Goal: Information Seeking & Learning: Learn about a topic

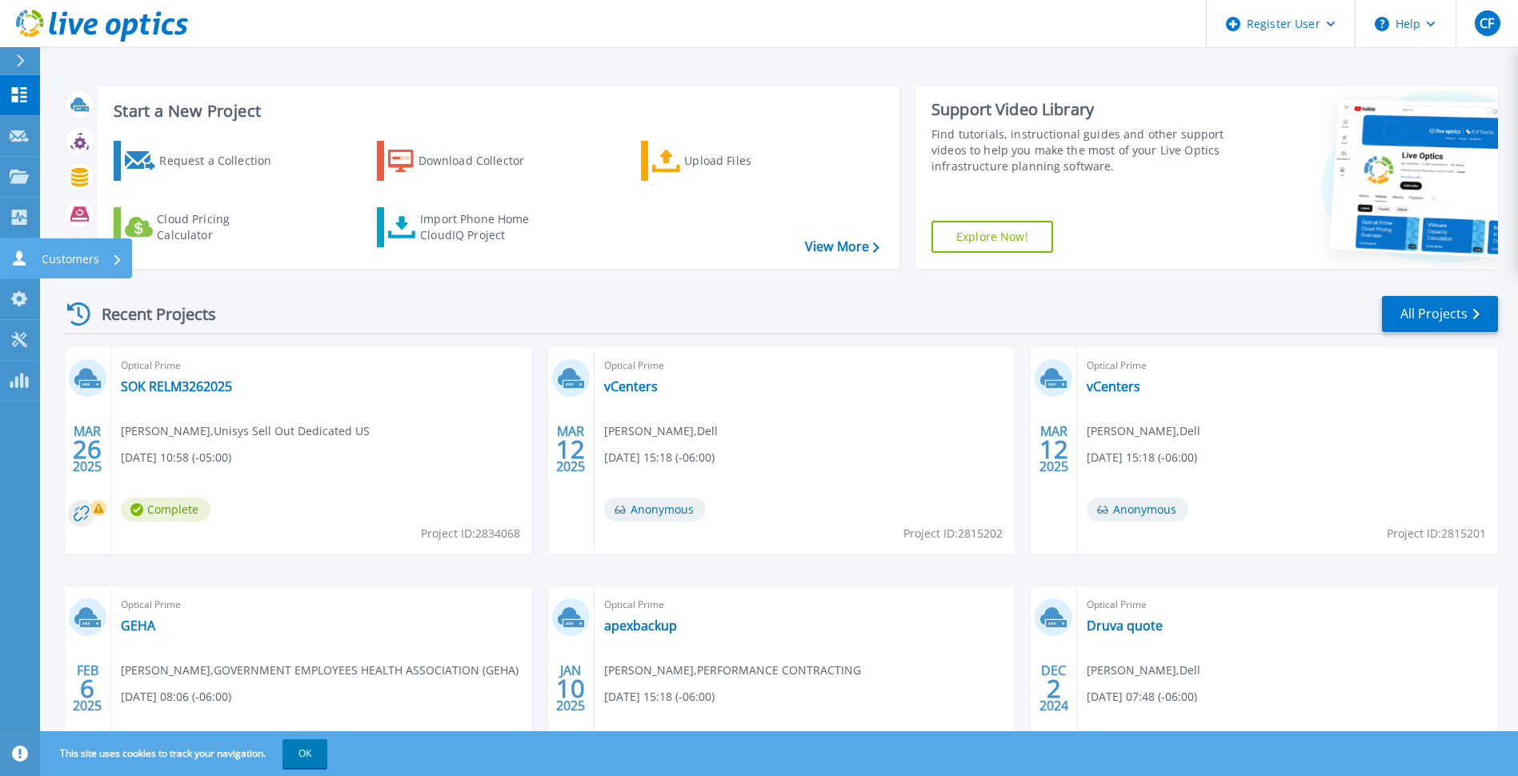
click at [14, 267] on link "Customers Customers" at bounding box center [20, 259] width 40 height 41
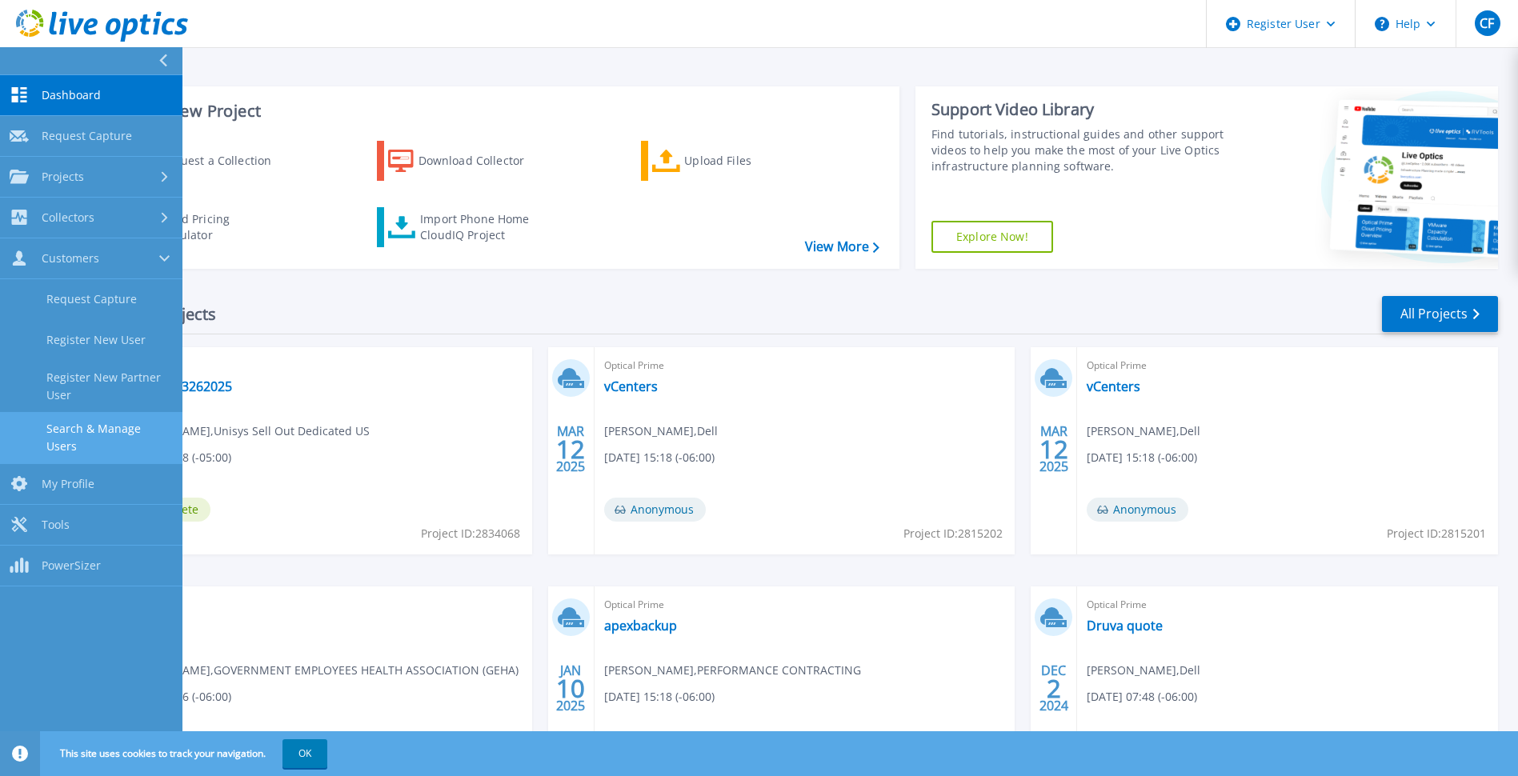
click at [130, 434] on link "Search & Manage Users" at bounding box center [91, 437] width 182 height 51
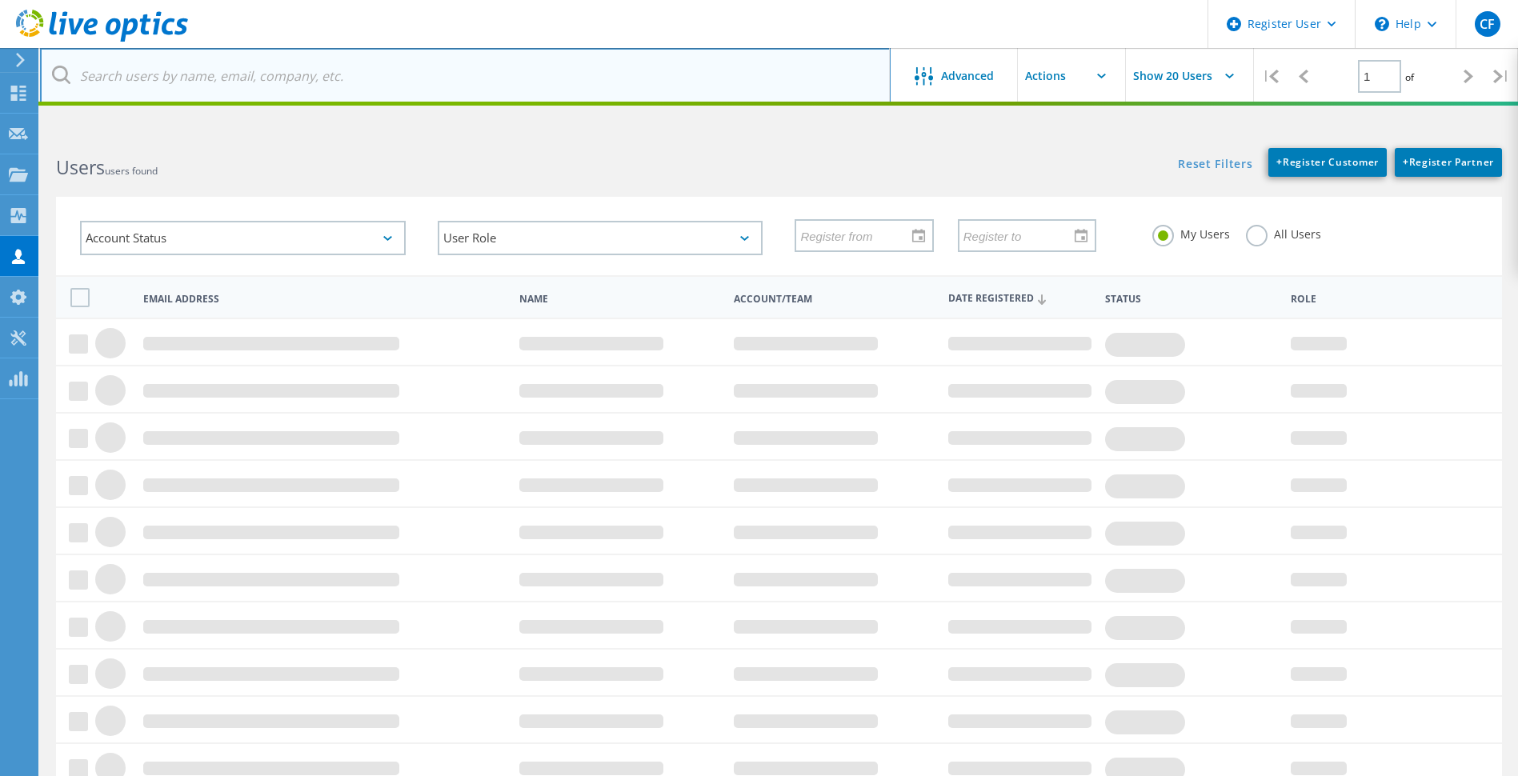
click at [361, 75] on input "text" at bounding box center [465, 76] width 851 height 56
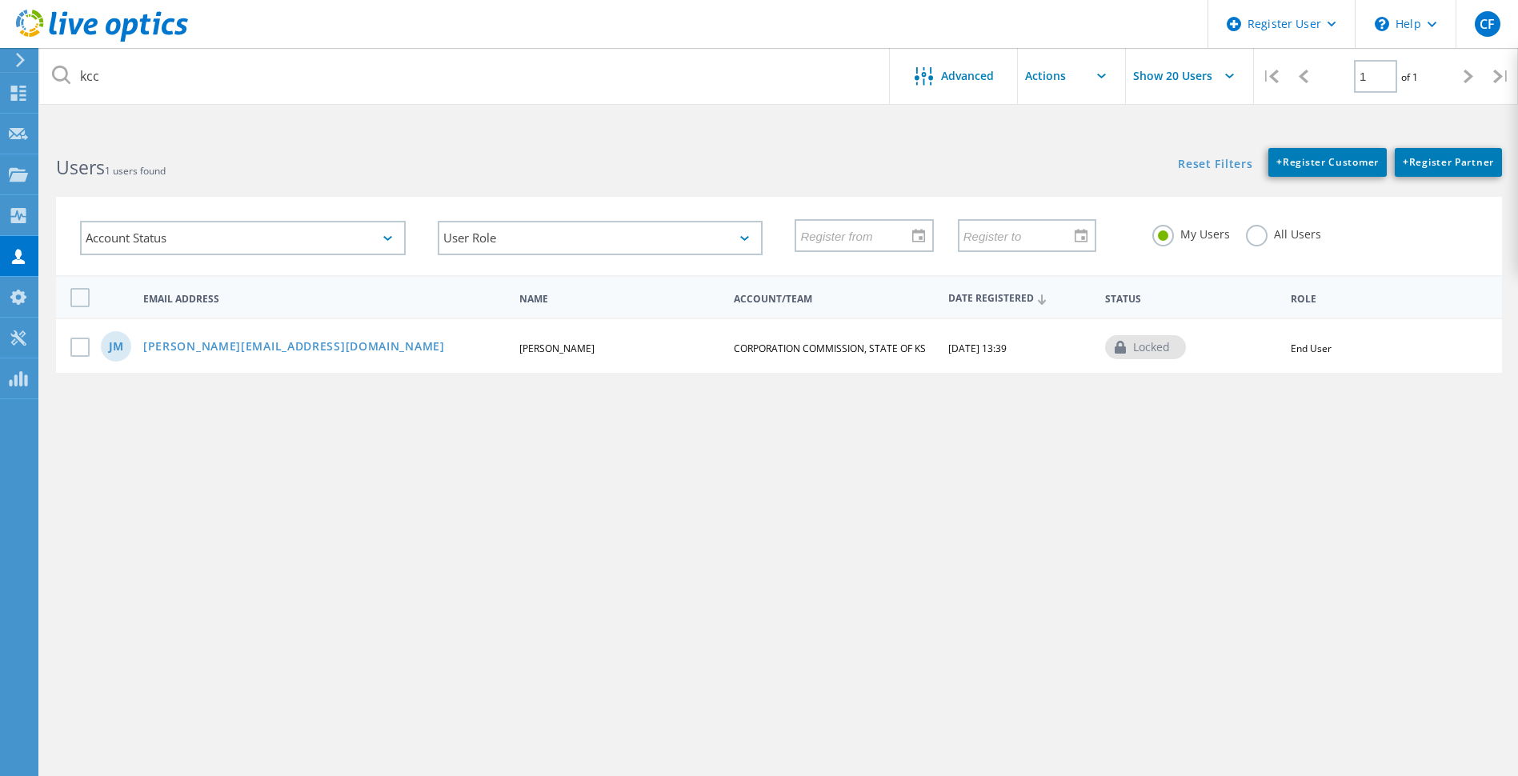
click at [1254, 240] on label "All Users" at bounding box center [1283, 232] width 75 height 15
click at [0, 0] on input "All Users" at bounding box center [0, 0] width 0 height 0
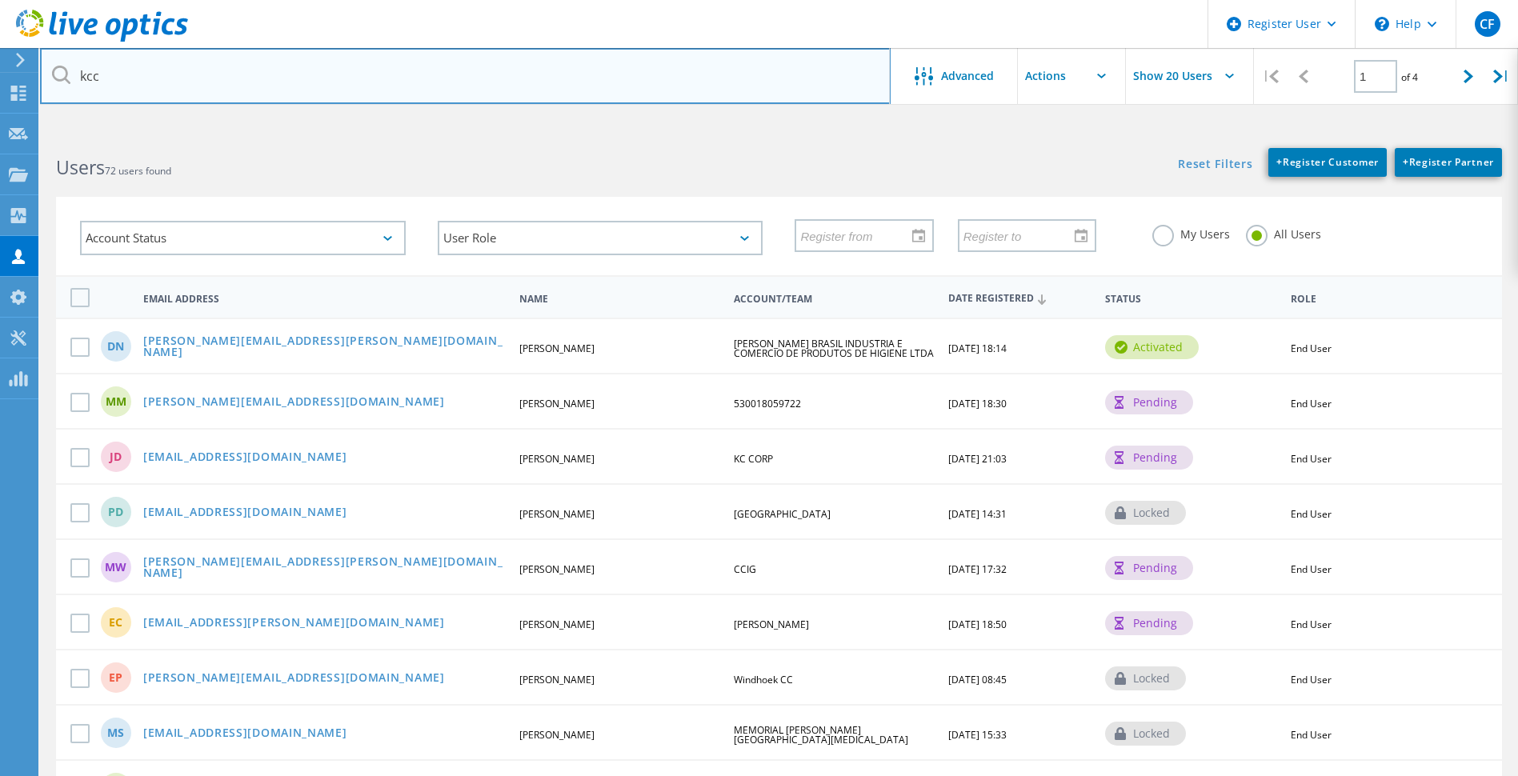
click at [137, 76] on input "kcc" at bounding box center [465, 76] width 851 height 56
type input "k"
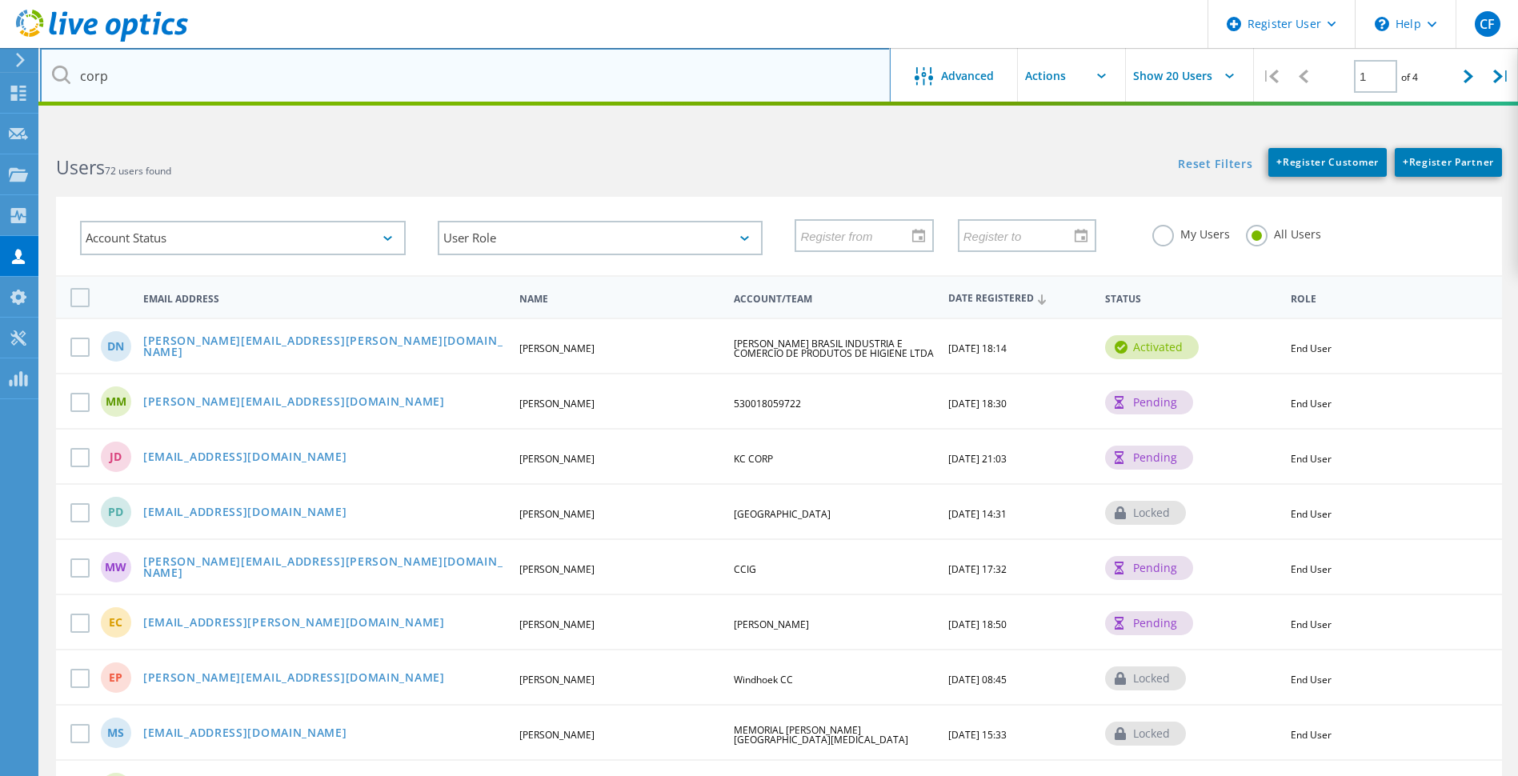
type input "CORPORATION COMMISSION"
click at [748, 86] on input "CORPORATION COMMISSION" at bounding box center [465, 76] width 851 height 56
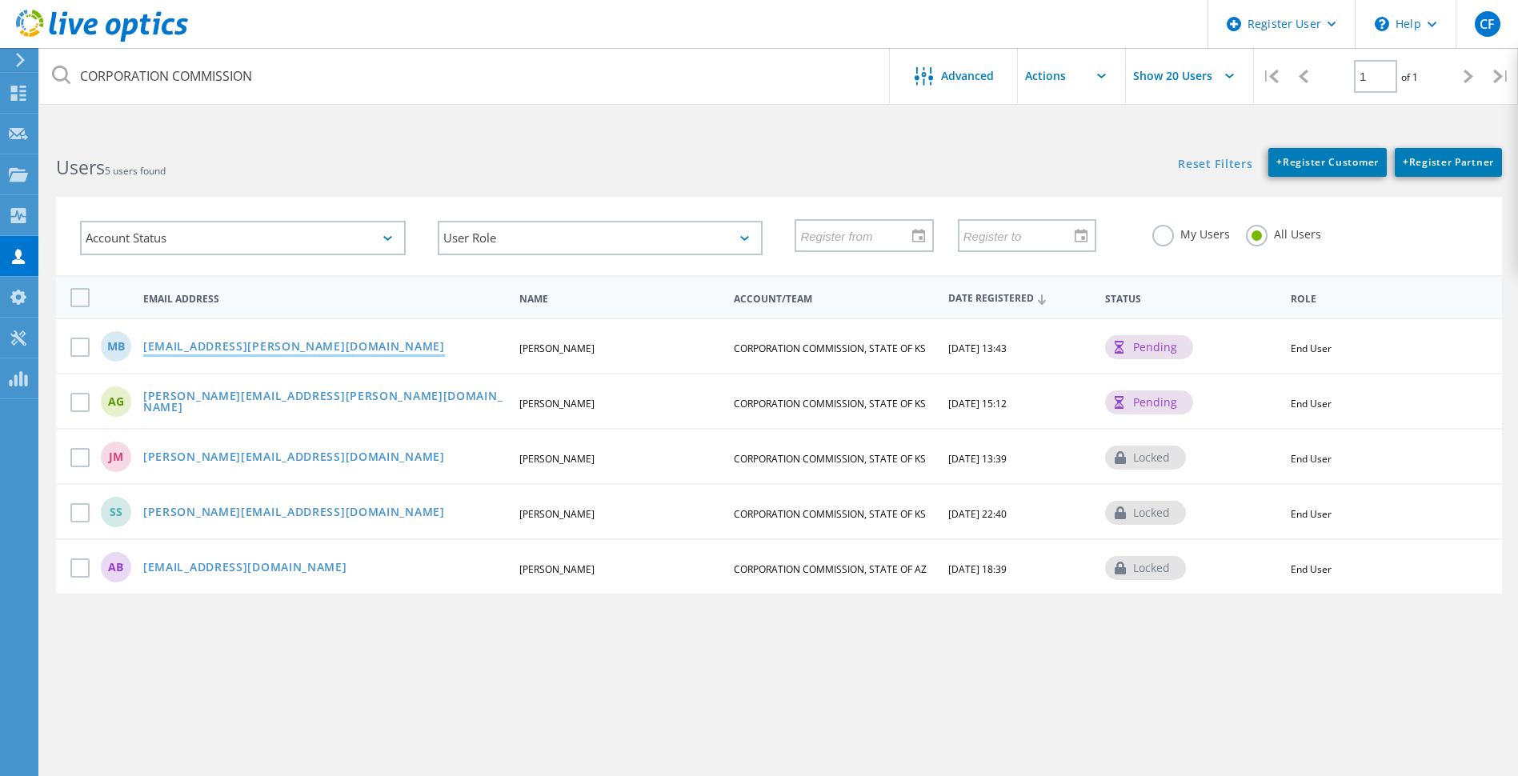
click at [210, 350] on link "Mark.Brockhoff@ks.gov" at bounding box center [294, 348] width 302 height 14
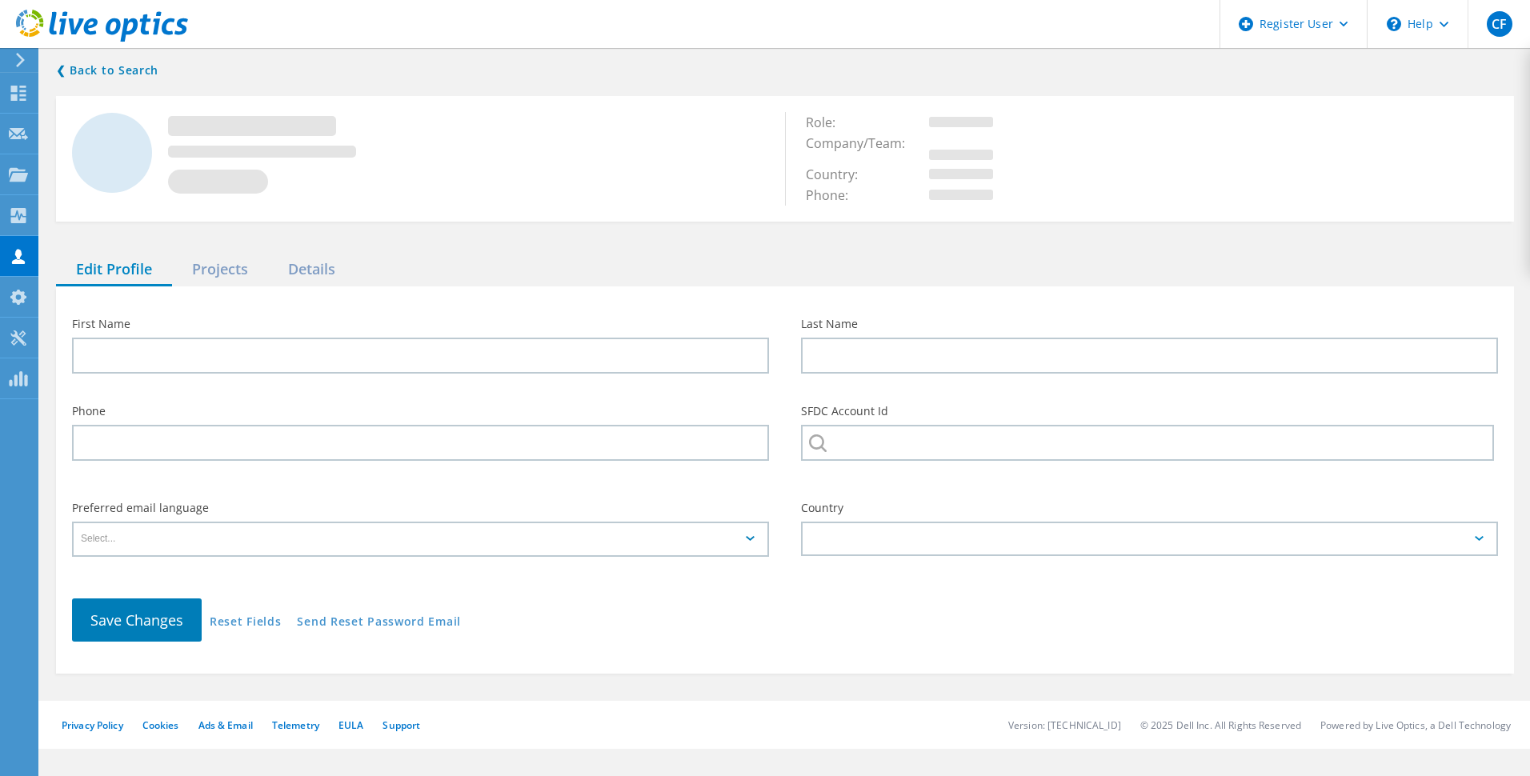
type input "Mark"
type input "Brockhoff"
type input "CORPORATION COMMISSION, STATE OF KS"
type input "English"
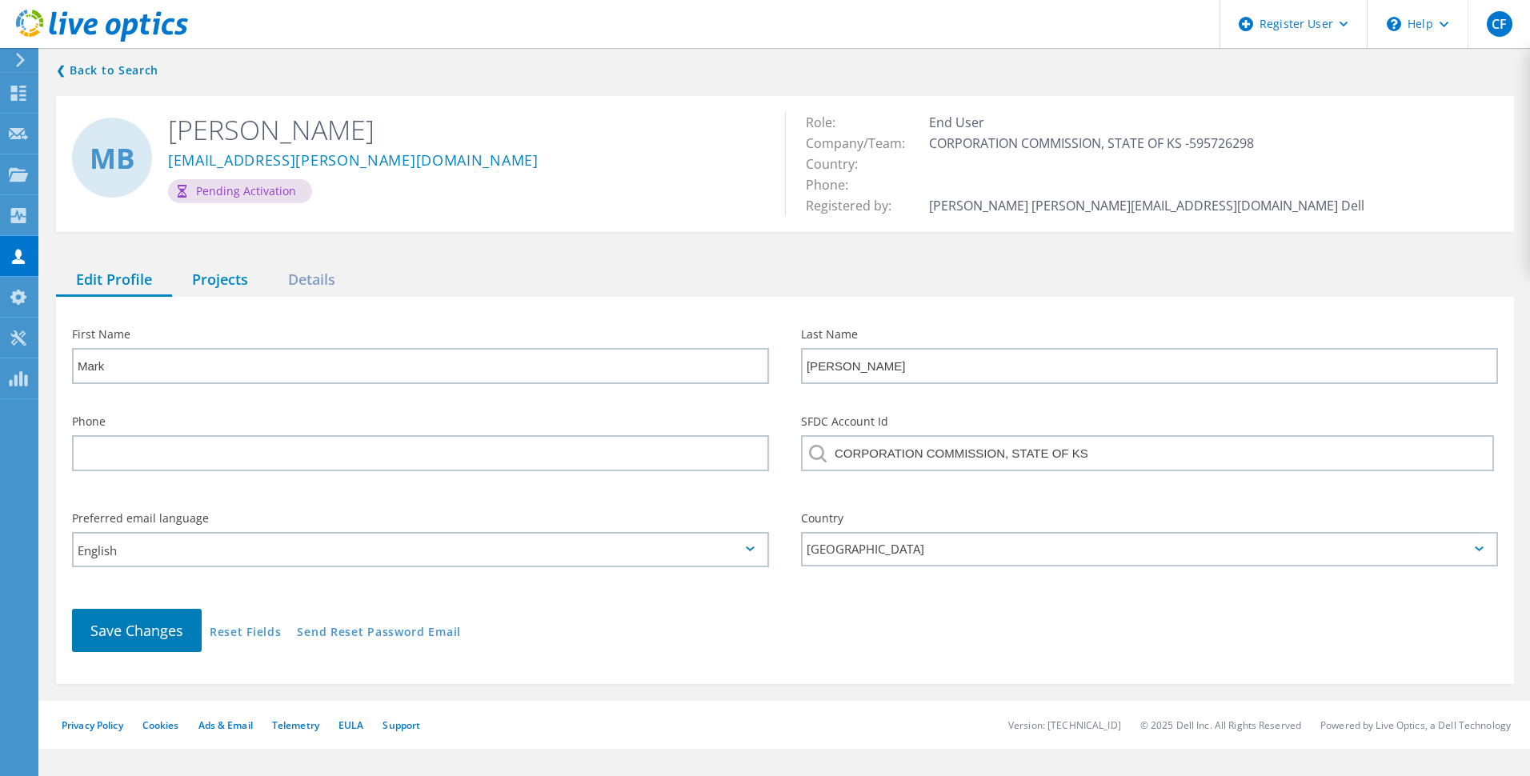
click at [225, 283] on div "Projects" at bounding box center [220, 280] width 96 height 33
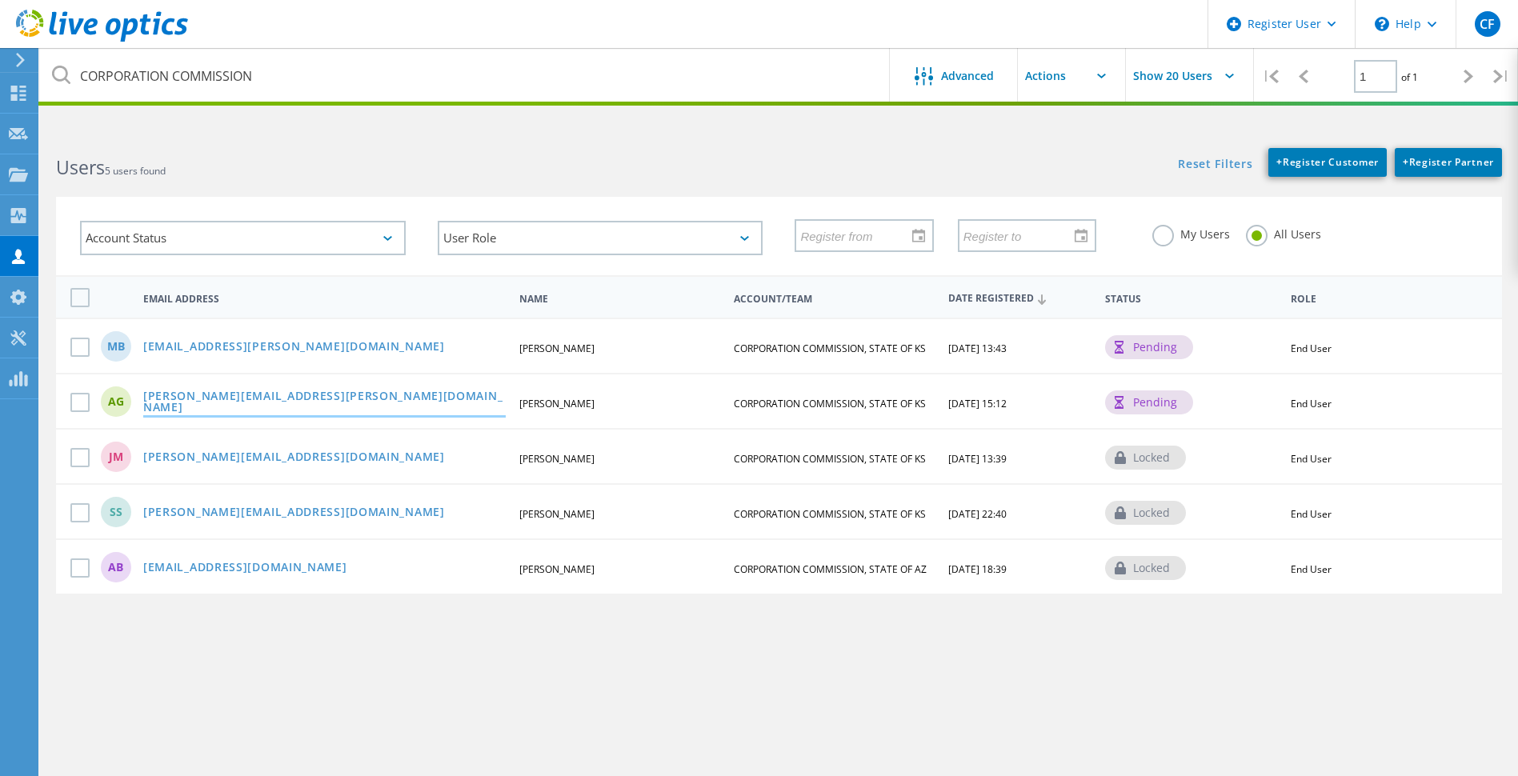
click at [218, 402] on link "[PERSON_NAME][EMAIL_ADDRESS][PERSON_NAME][DOMAIN_NAME]" at bounding box center [324, 403] width 363 height 25
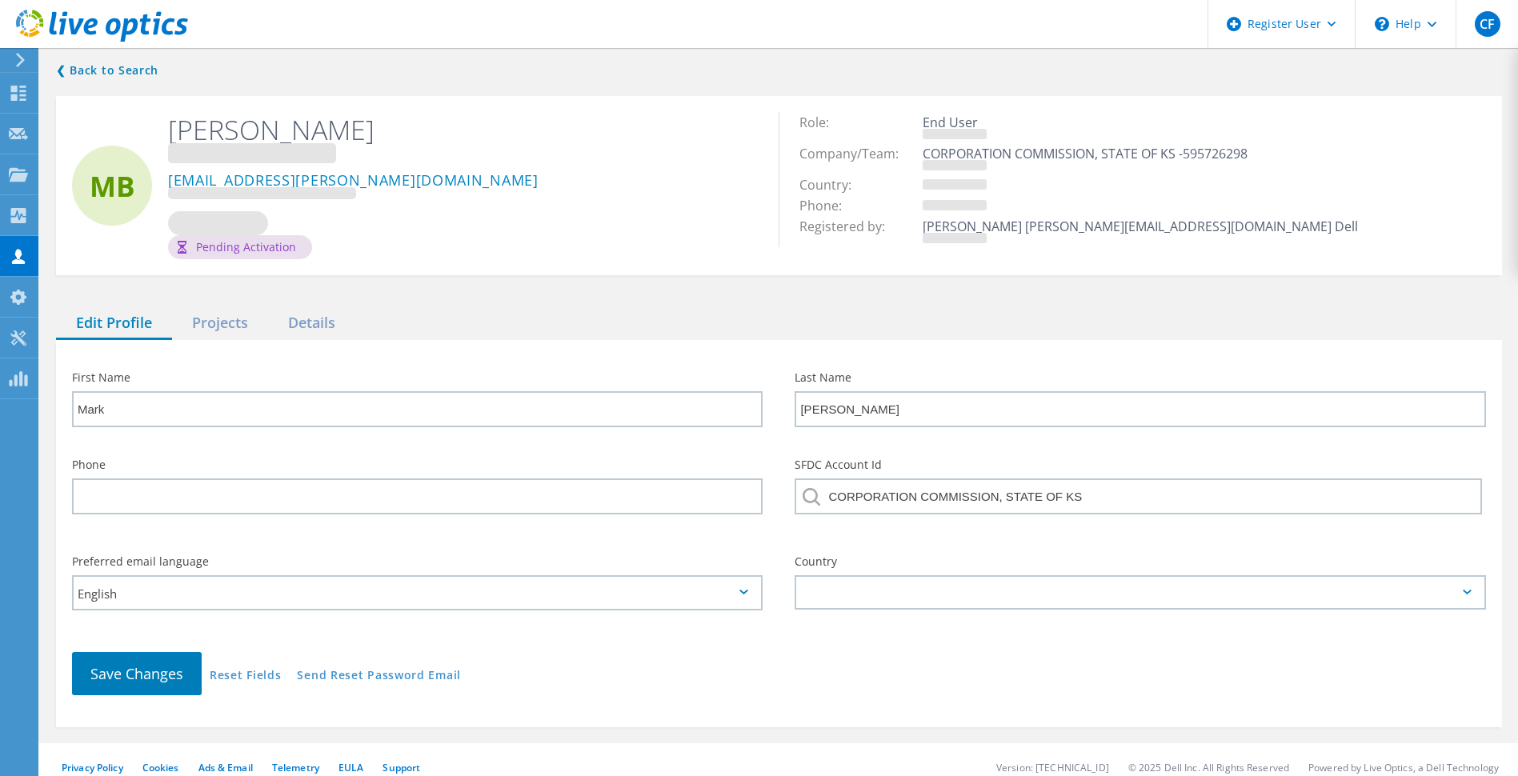
type input "Andrew"
type input "Gorman"
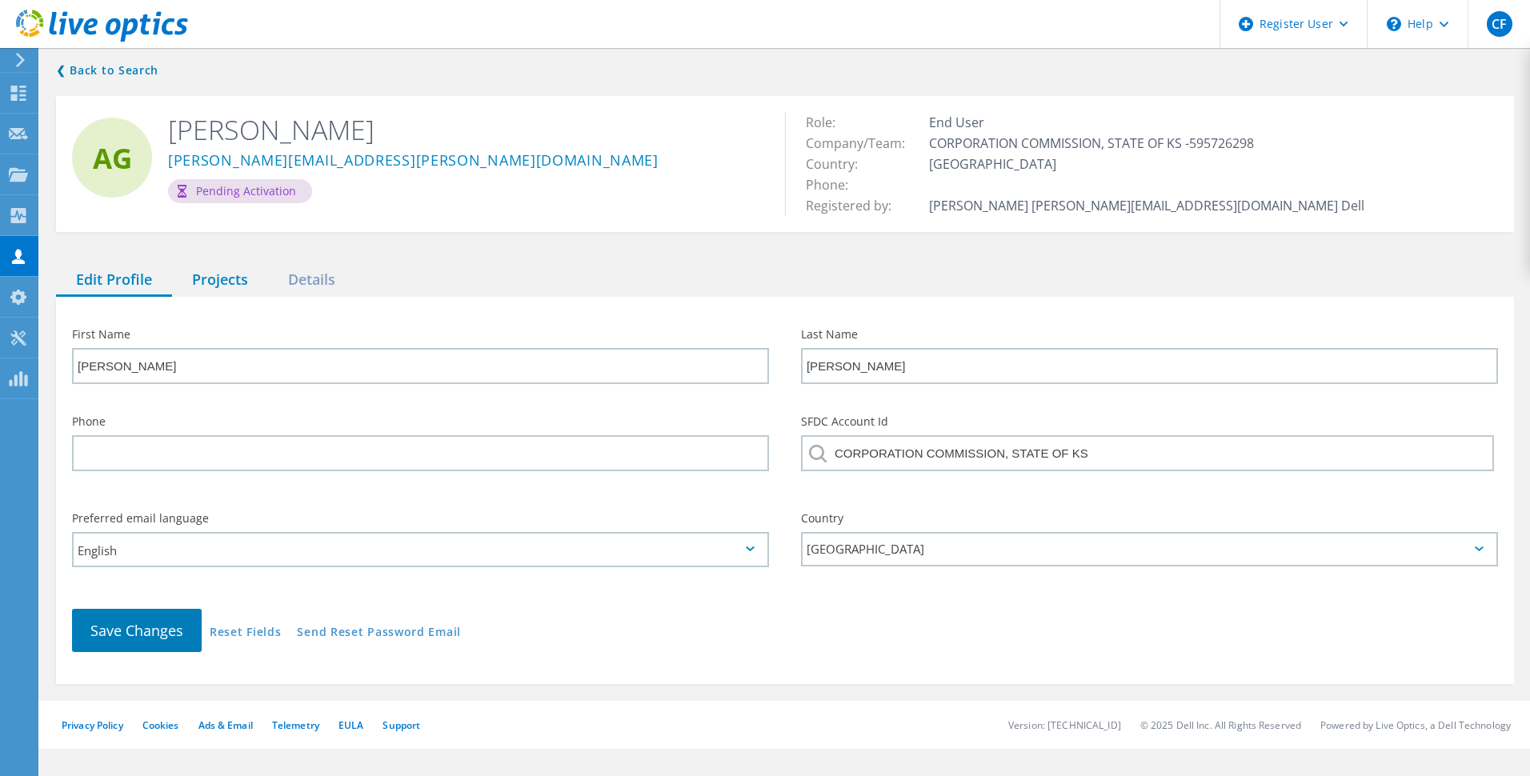
click at [218, 287] on div "Projects" at bounding box center [220, 280] width 96 height 33
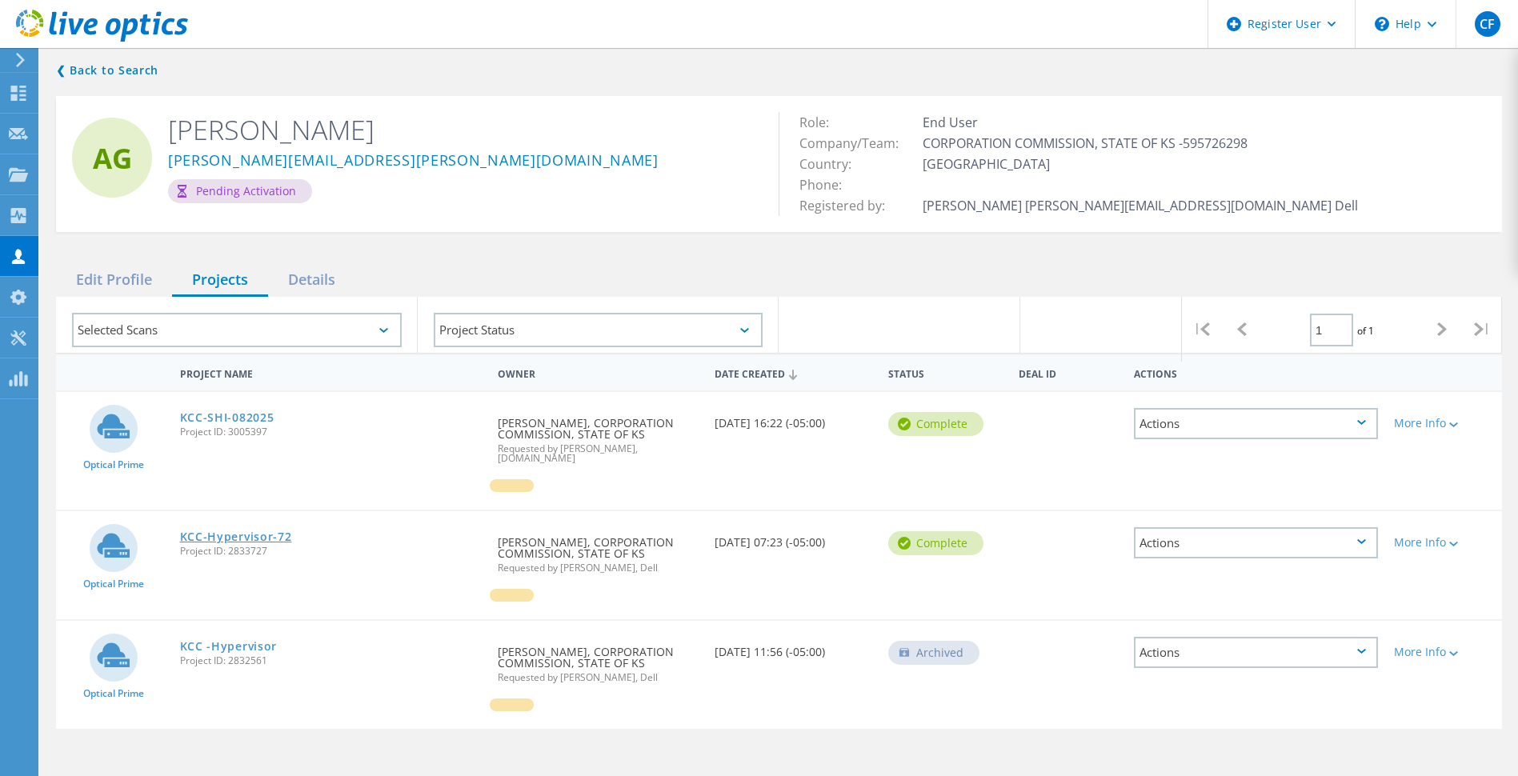
click at [217, 531] on link "KCC-Hypervisor-72" at bounding box center [236, 536] width 112 height 11
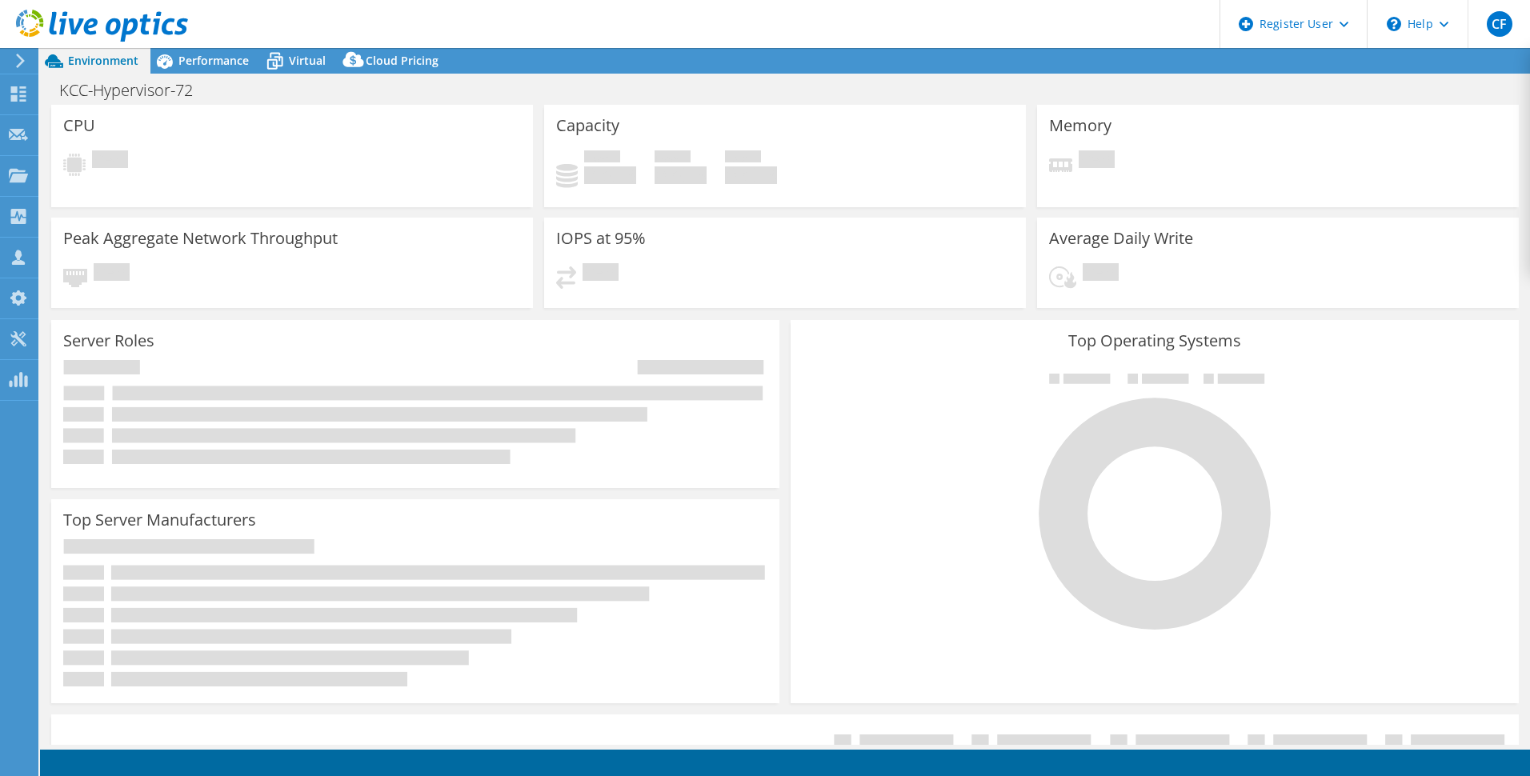
select select "USD"
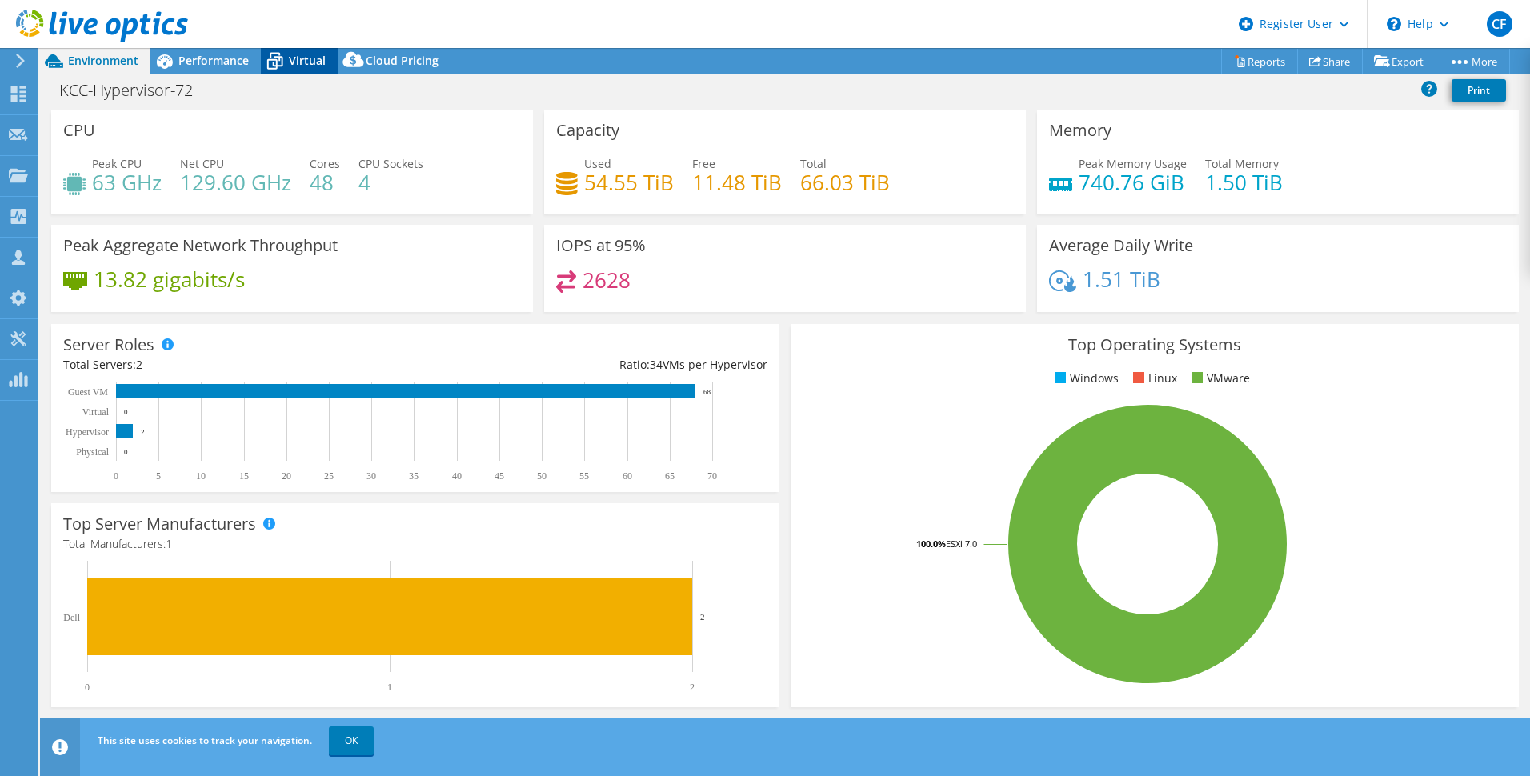
click at [303, 65] on span "Virtual" at bounding box center [307, 60] width 37 height 15
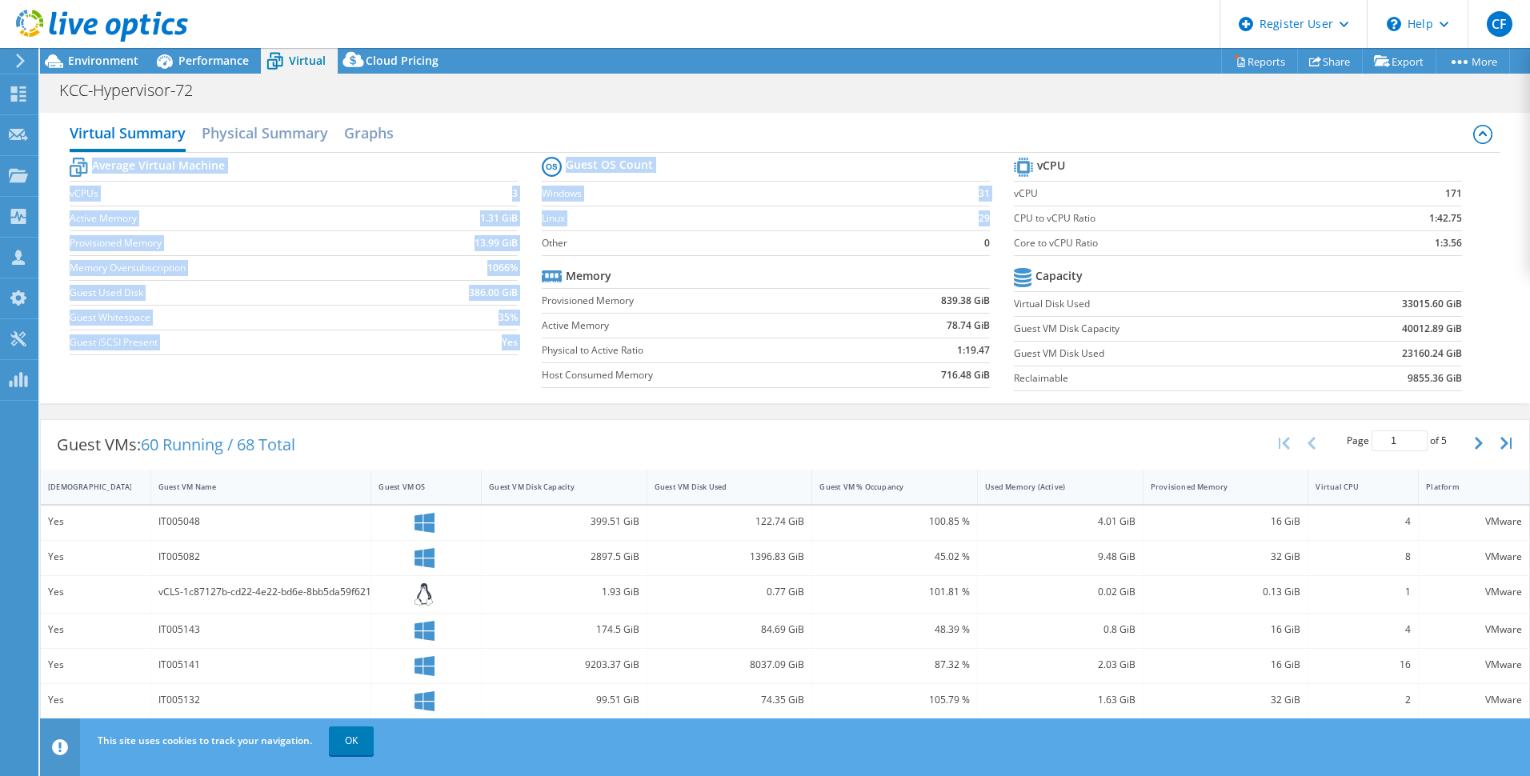
drag, startPoint x: 535, startPoint y: 160, endPoint x: 982, endPoint y: 214, distance: 449.8
click at [982, 214] on div "Average Virtual Machine vCPUs 3 Active Memory 1.31 GiB Provisioned Memory 13.99…" at bounding box center [785, 276] width 1431 height 247
copy div "Average Virtual Machine vCPUs 3 Active Memory 1.31 GiB Provisioned Memory 13.99…"
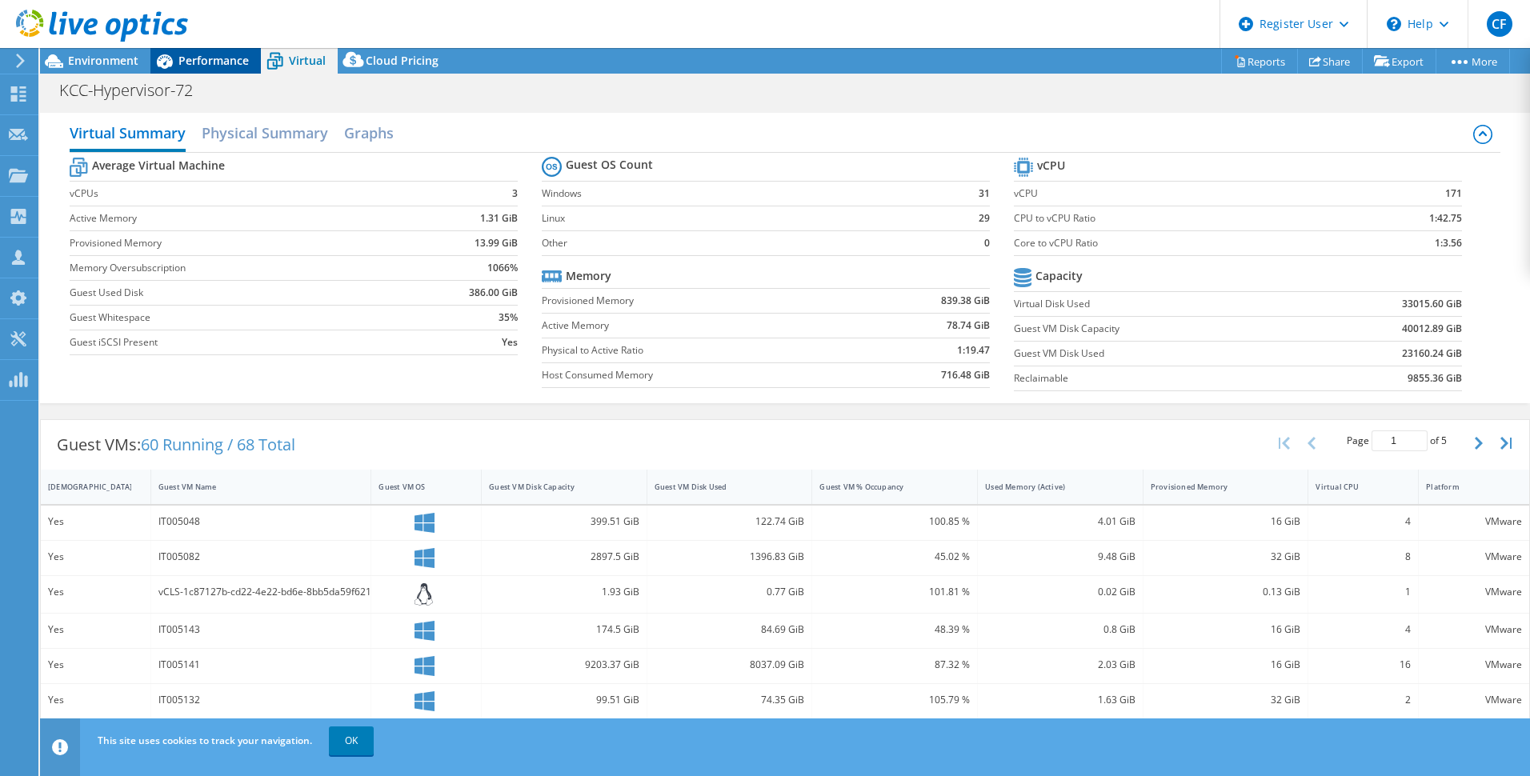
click at [217, 57] on span "Performance" at bounding box center [213, 60] width 70 height 15
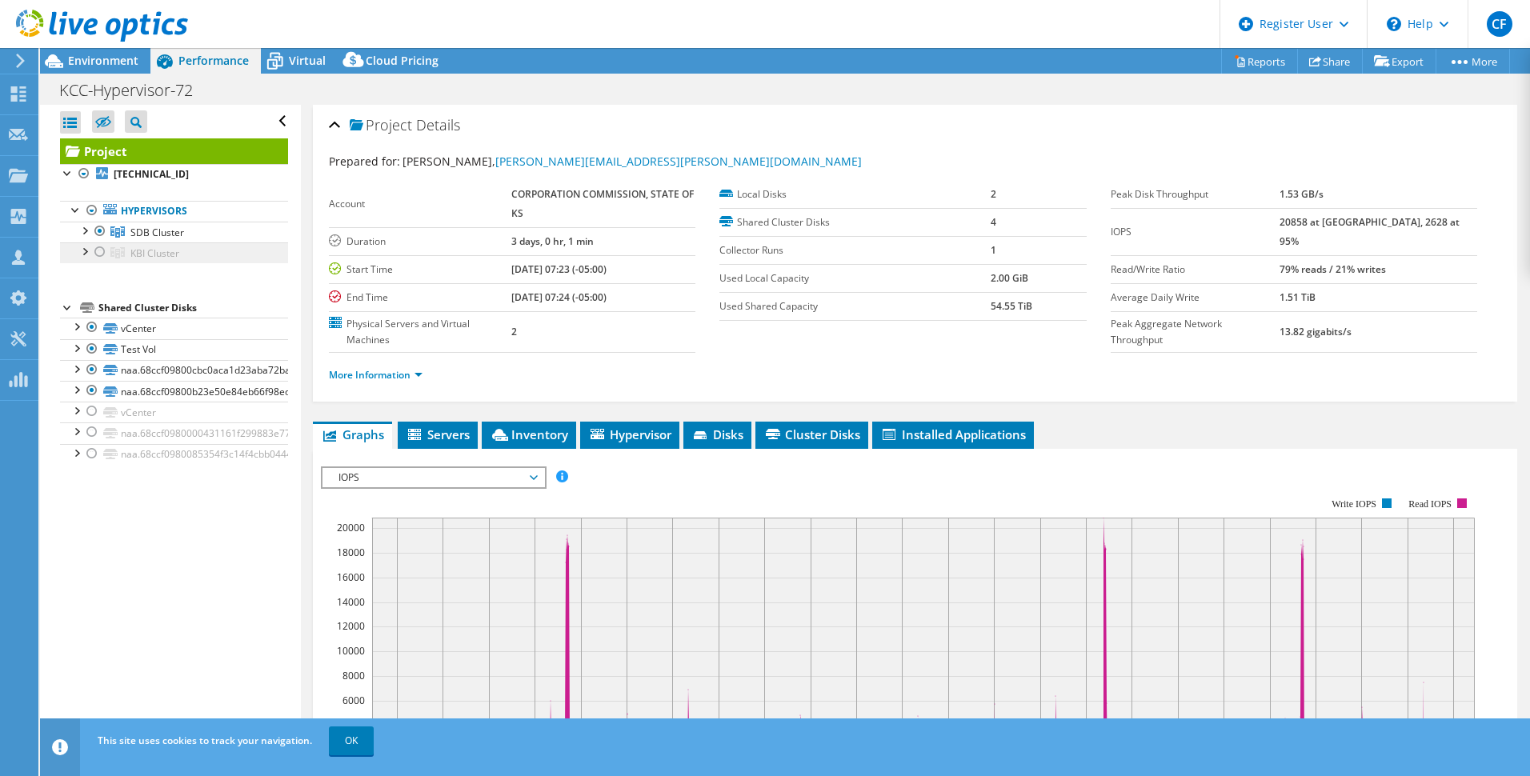
click at [152, 257] on span "KBI Cluster" at bounding box center [154, 254] width 49 height 14
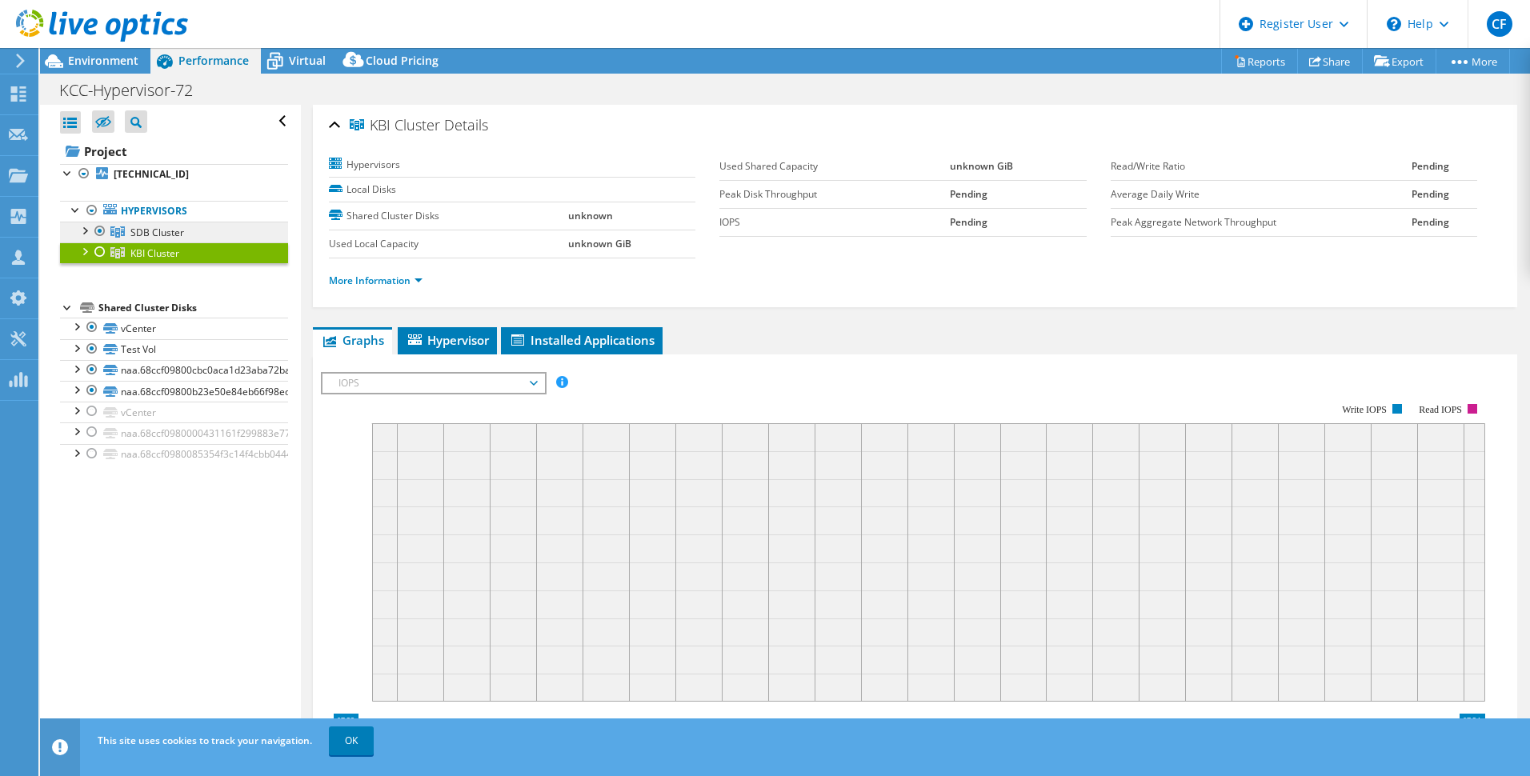
click at [155, 231] on span "SDB Cluster" at bounding box center [157, 233] width 54 height 14
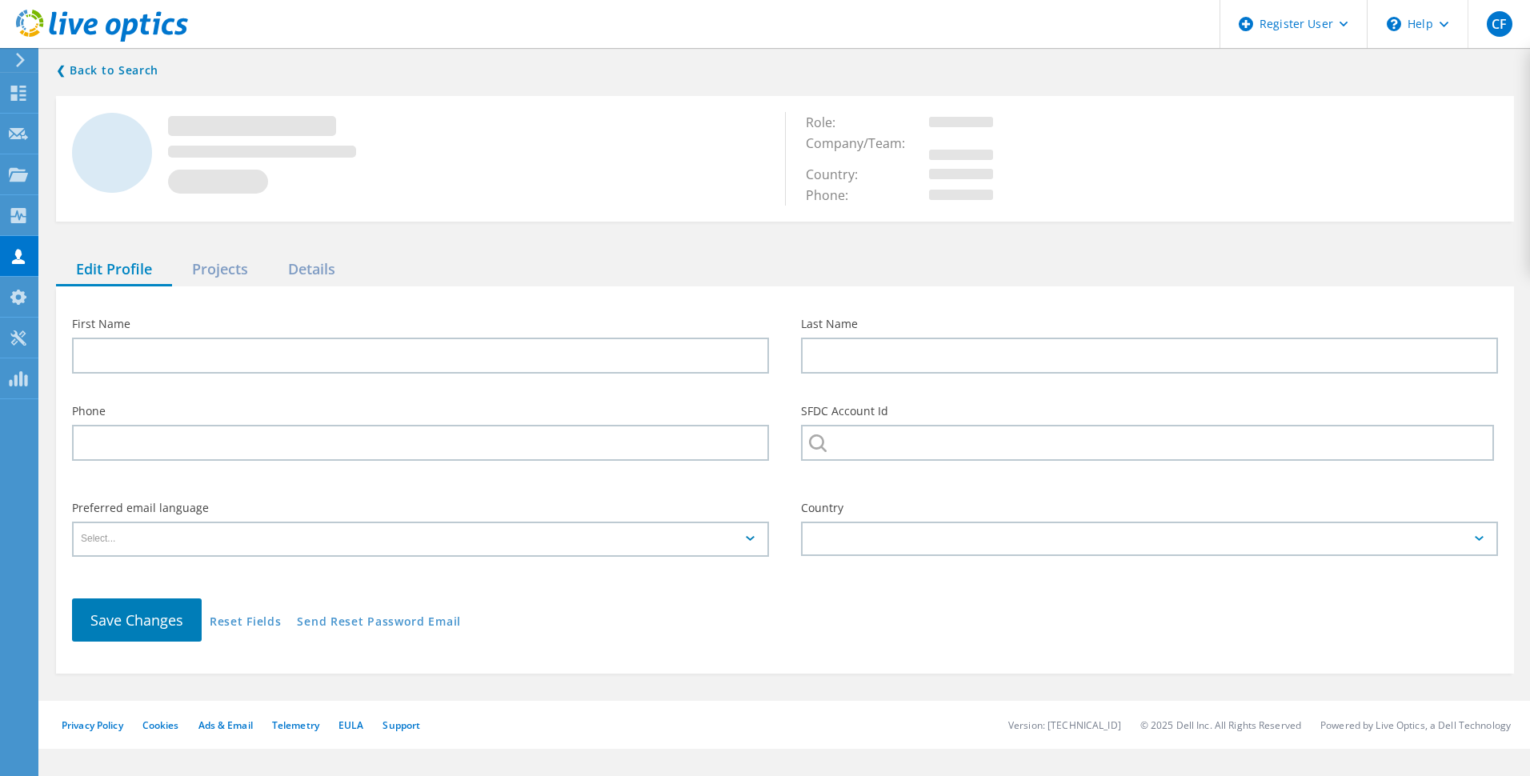
type input "[PERSON_NAME]"
type input "CORPORATION COMMISSION, STATE OF KS"
type input "English"
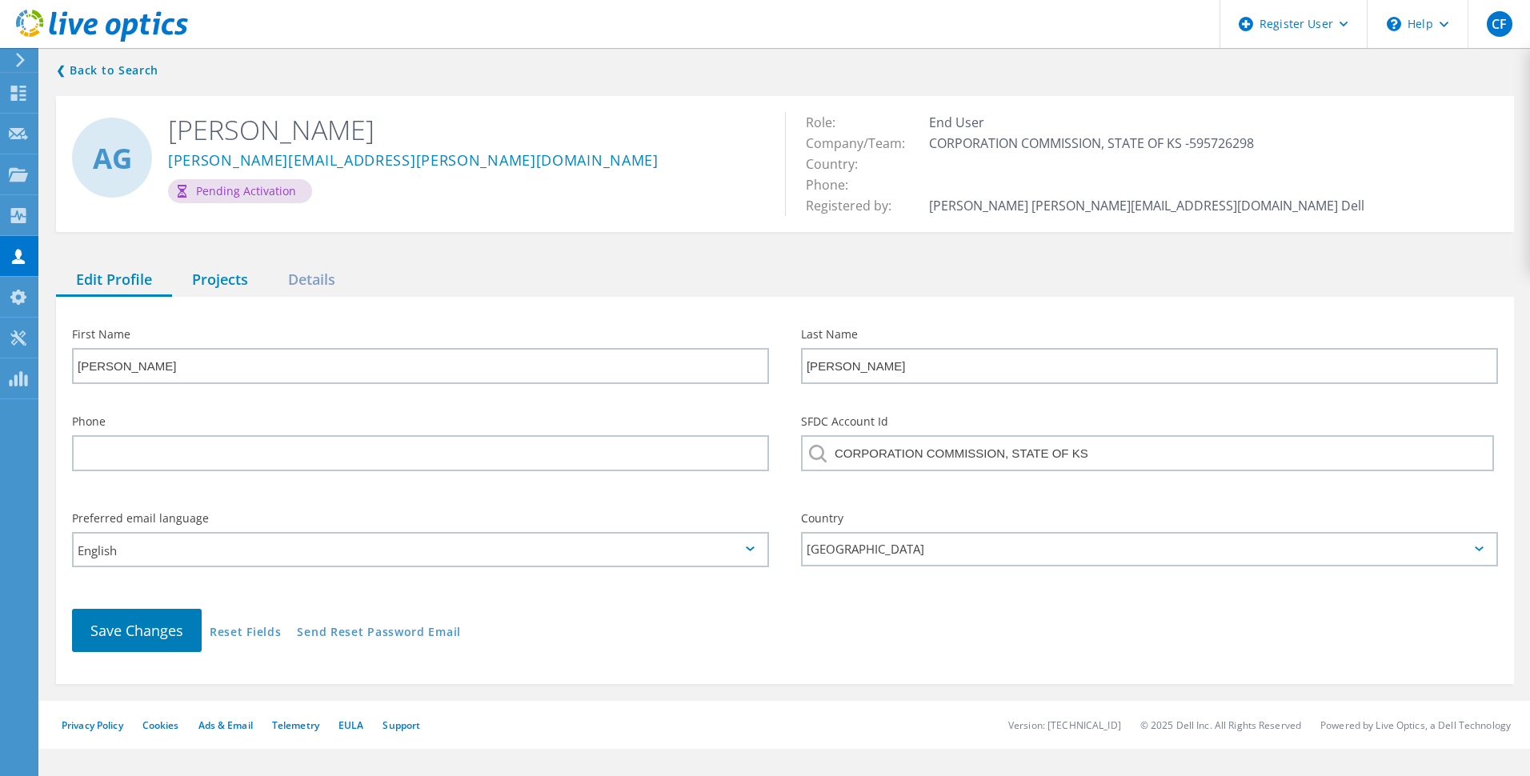
click at [234, 275] on div "Projects" at bounding box center [220, 280] width 96 height 33
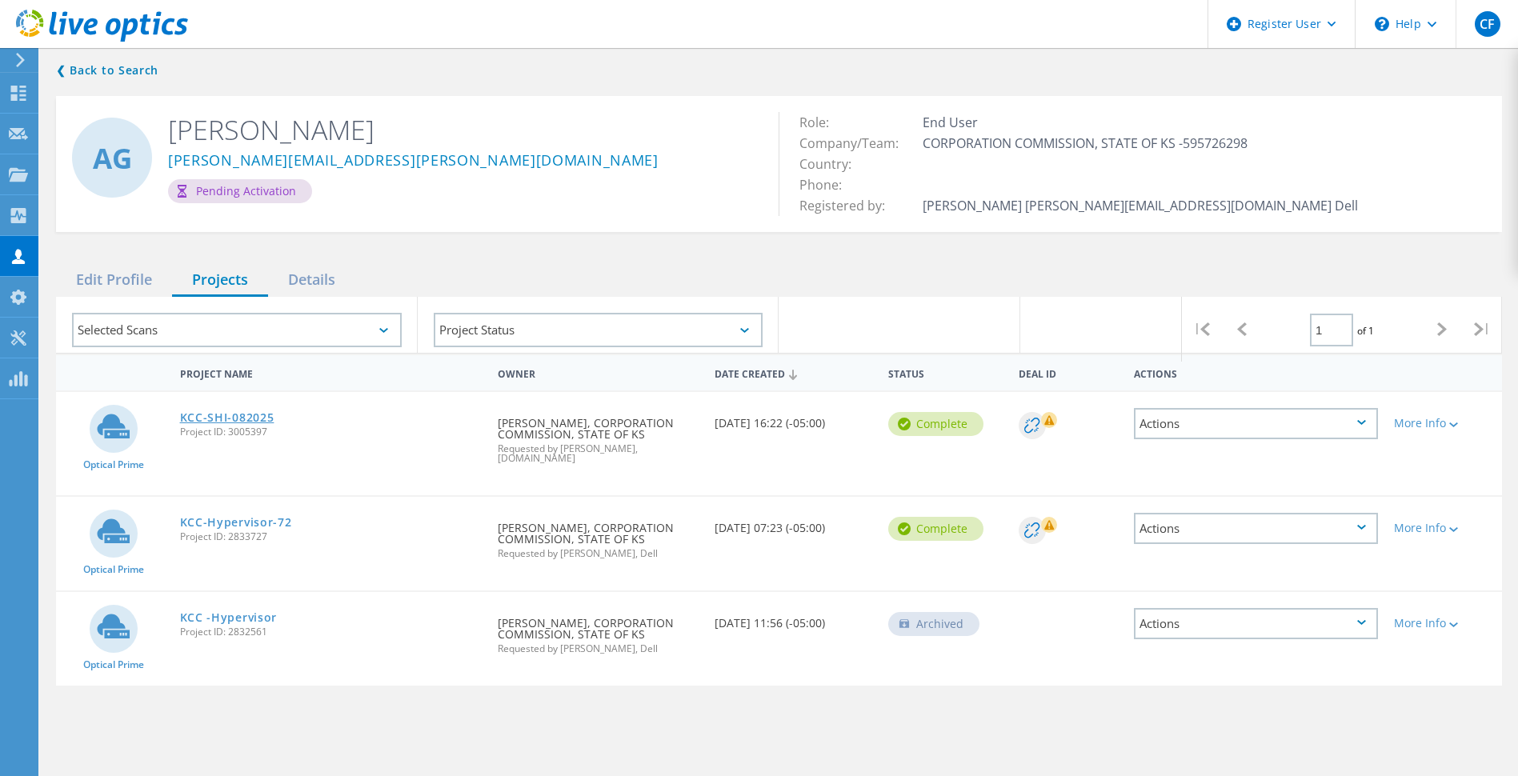
click at [223, 414] on link "KCC-SHI-082025" at bounding box center [227, 417] width 94 height 11
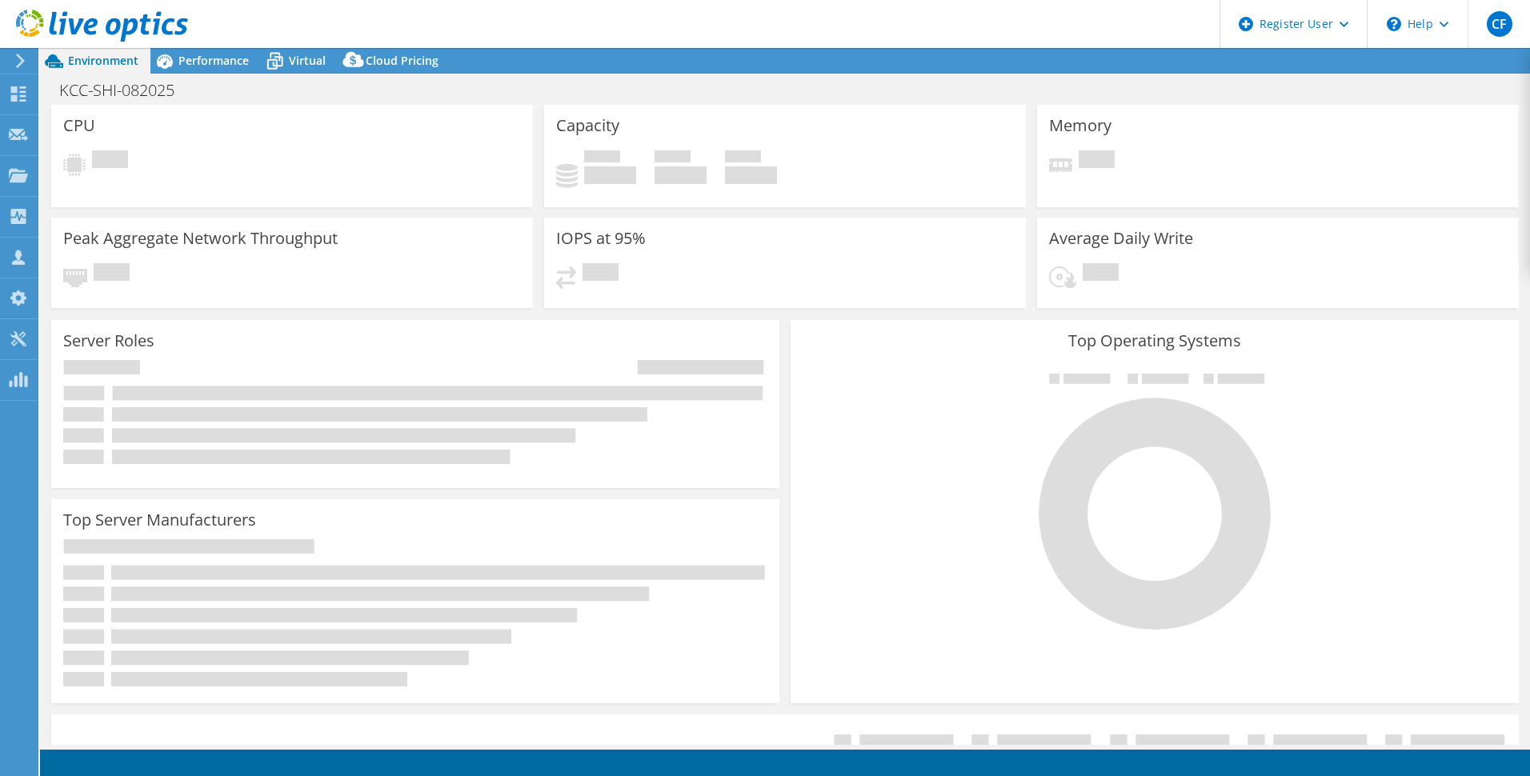
select select "USD"
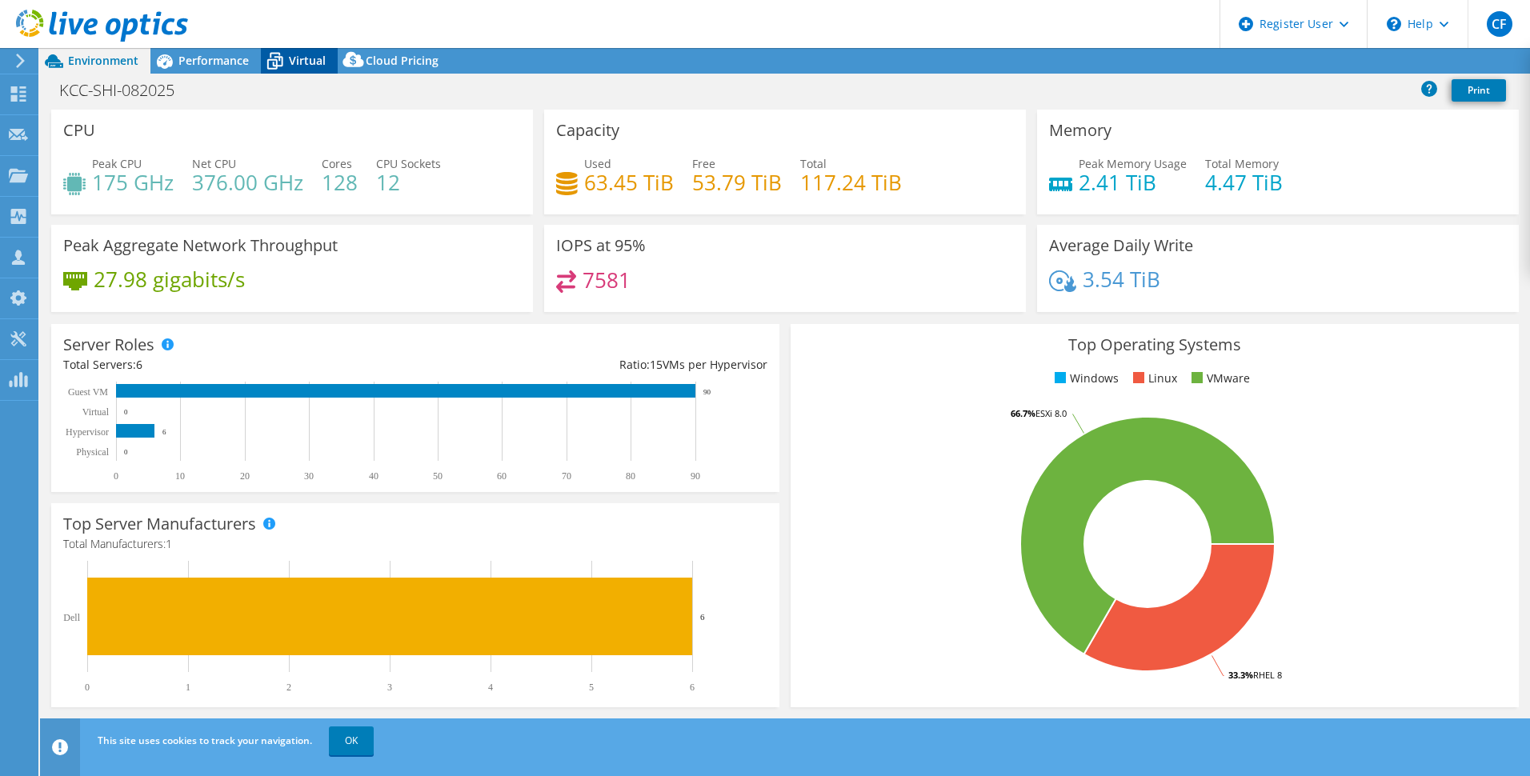
click at [305, 50] on div "Virtual" at bounding box center [299, 61] width 77 height 26
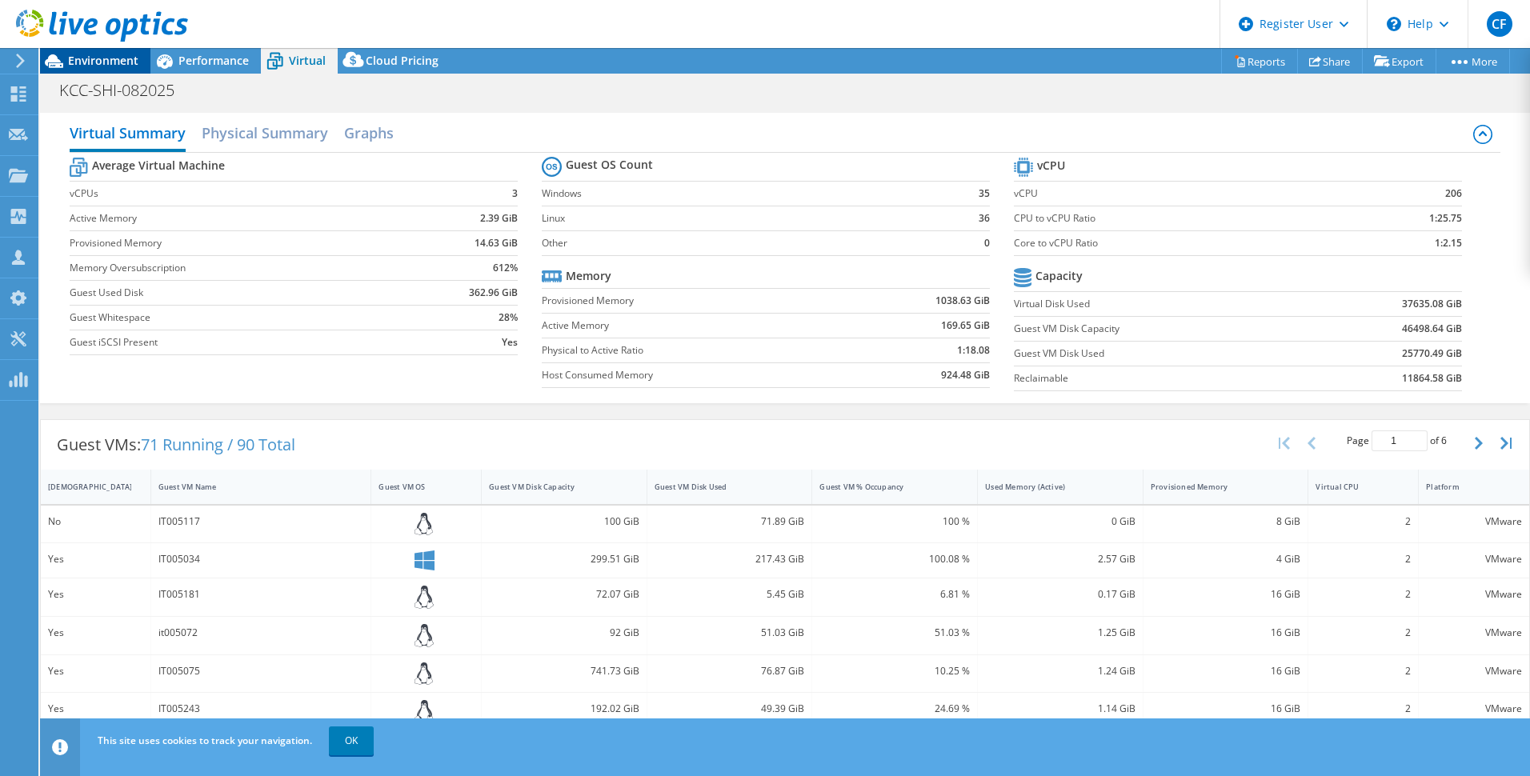
click at [91, 57] on span "Environment" at bounding box center [103, 60] width 70 height 15
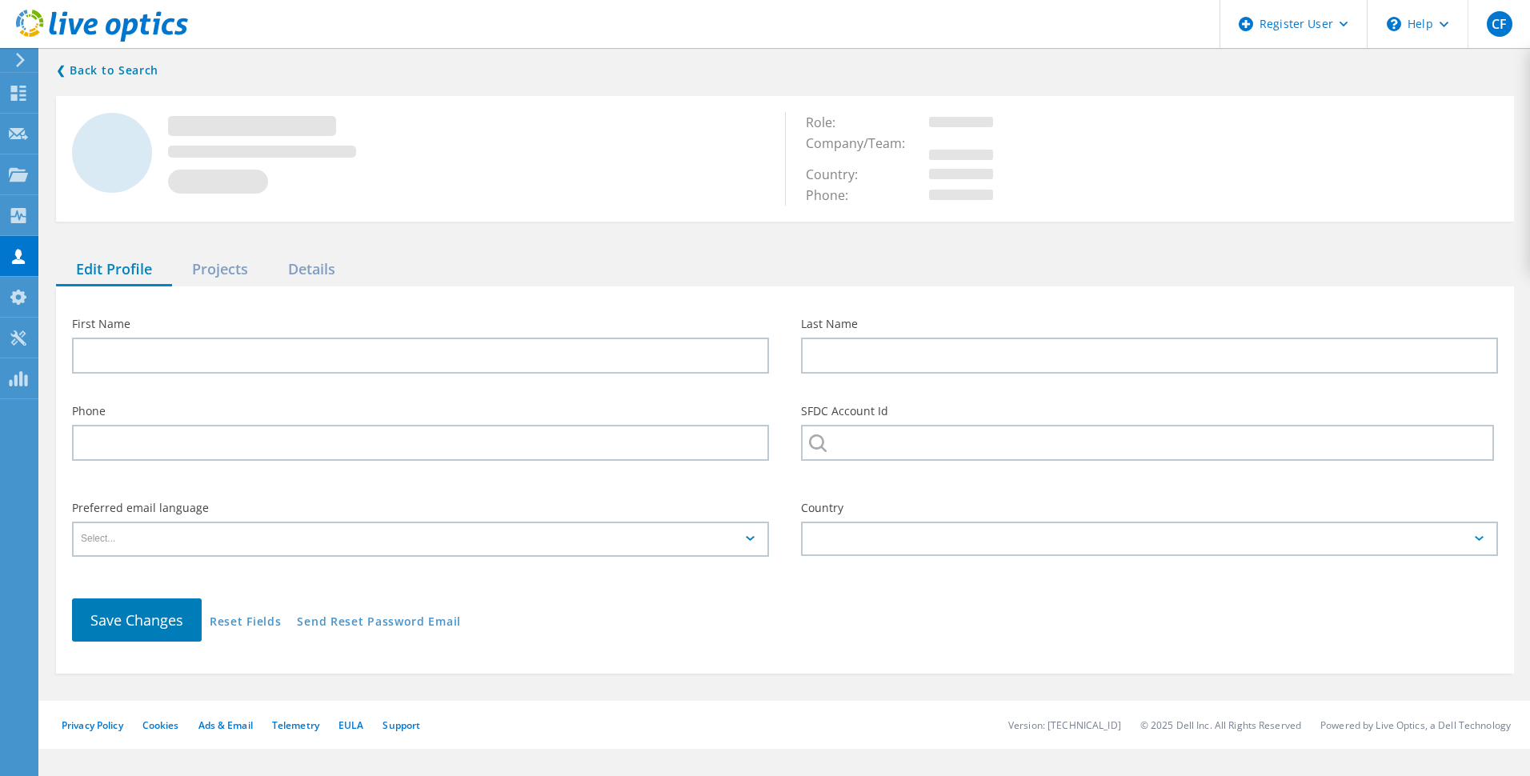
type input "Andrew"
type input "Gorman"
type input "CORPORATION COMMISSION, STATE OF KS"
type input "English"
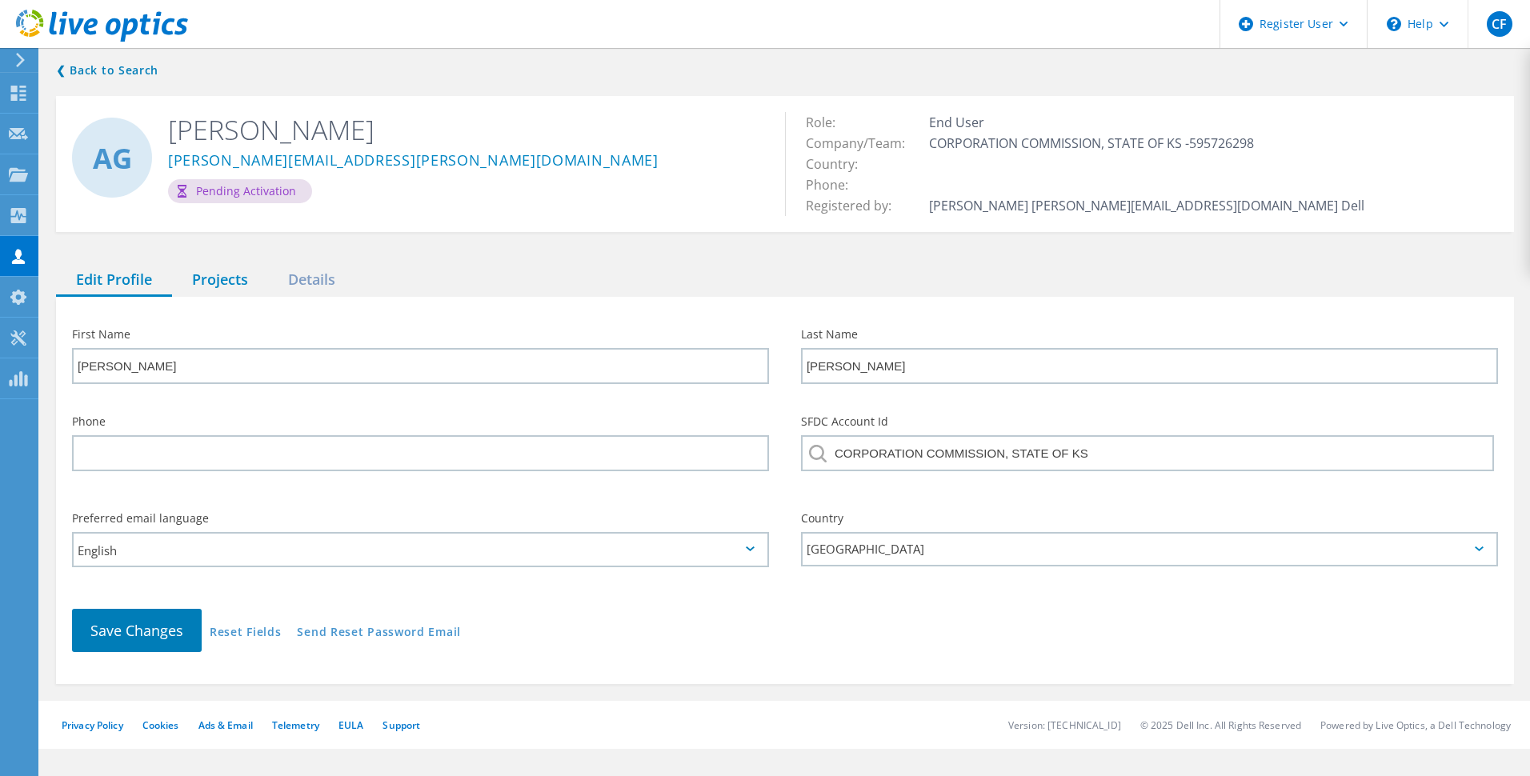
click at [227, 281] on div "Projects" at bounding box center [220, 280] width 96 height 33
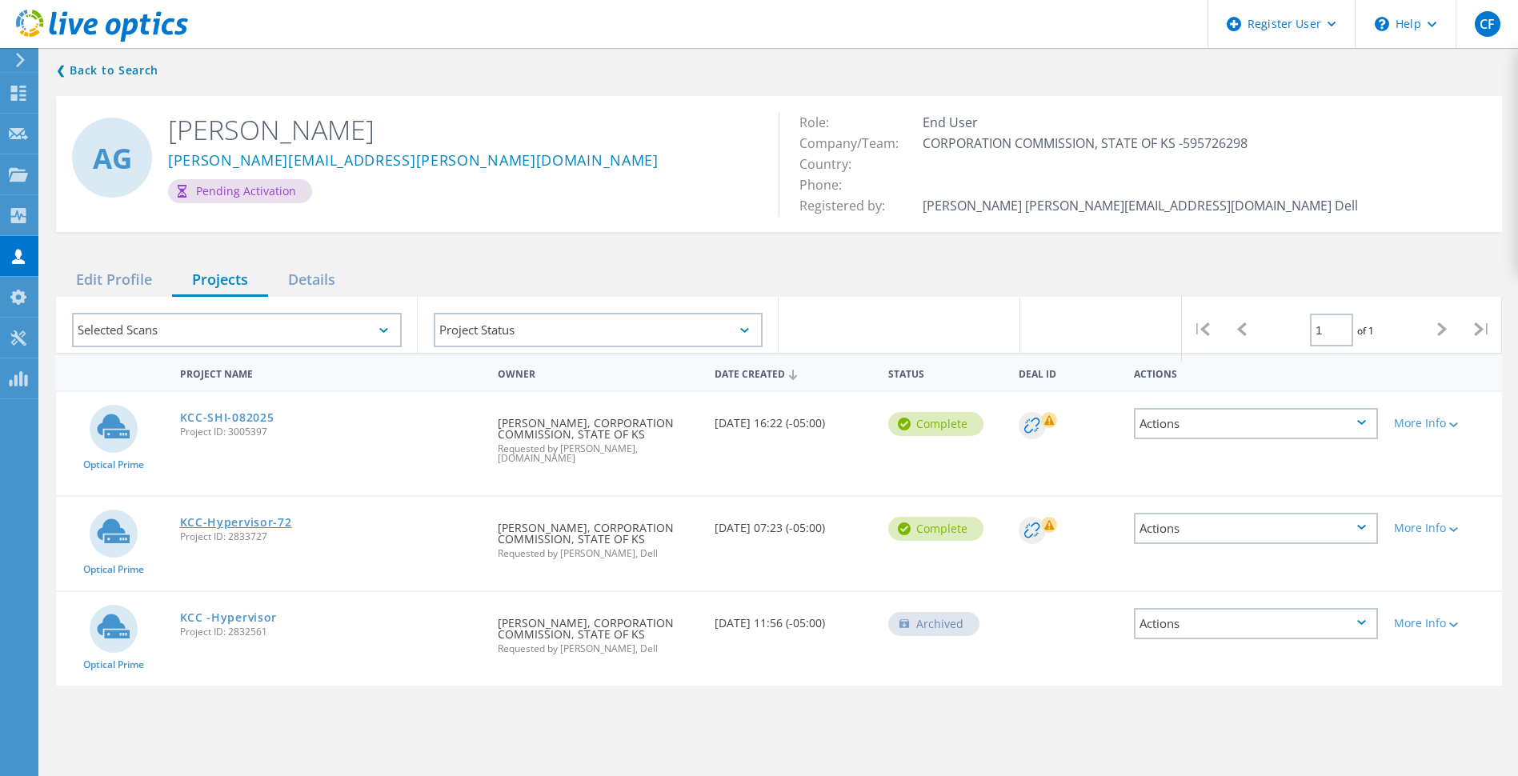
click at [224, 517] on link "KCC-Hypervisor-72" at bounding box center [236, 522] width 112 height 11
